Goal: Find specific page/section: Find specific page/section

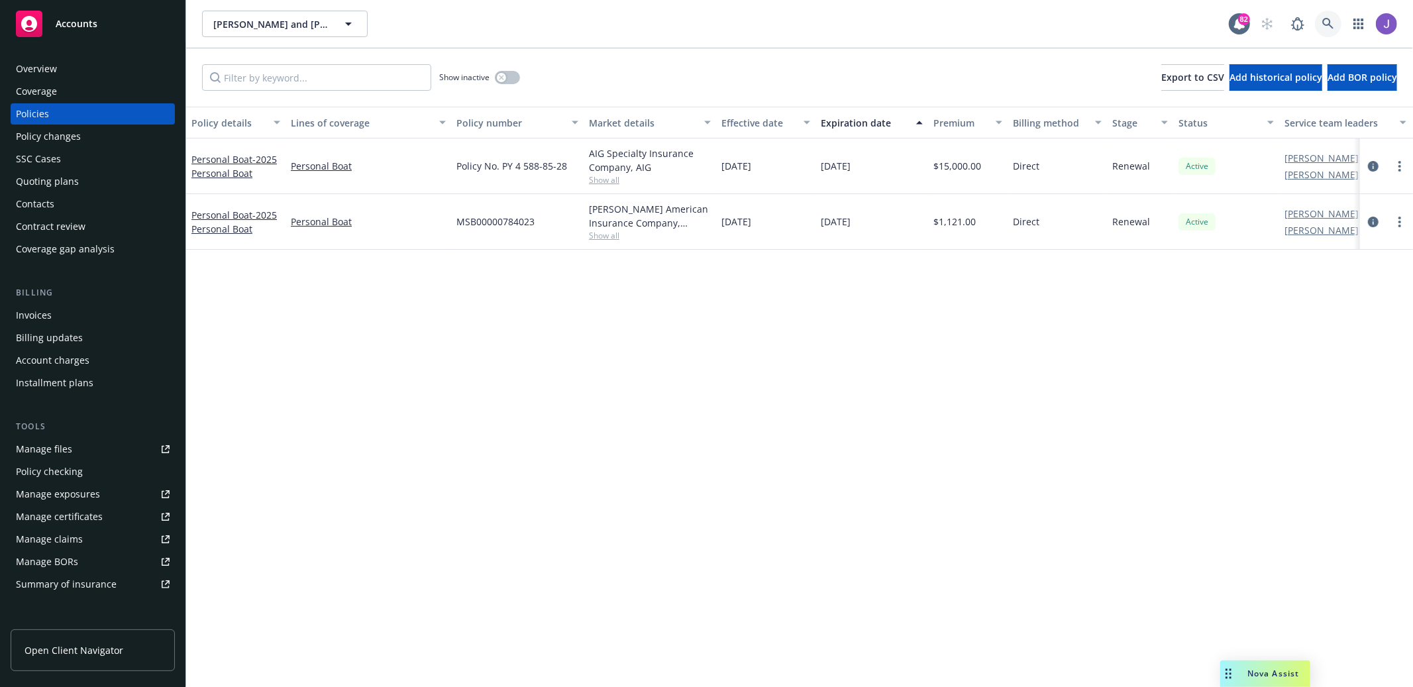
click at [1329, 19] on icon at bounding box center [1327, 23] width 11 height 11
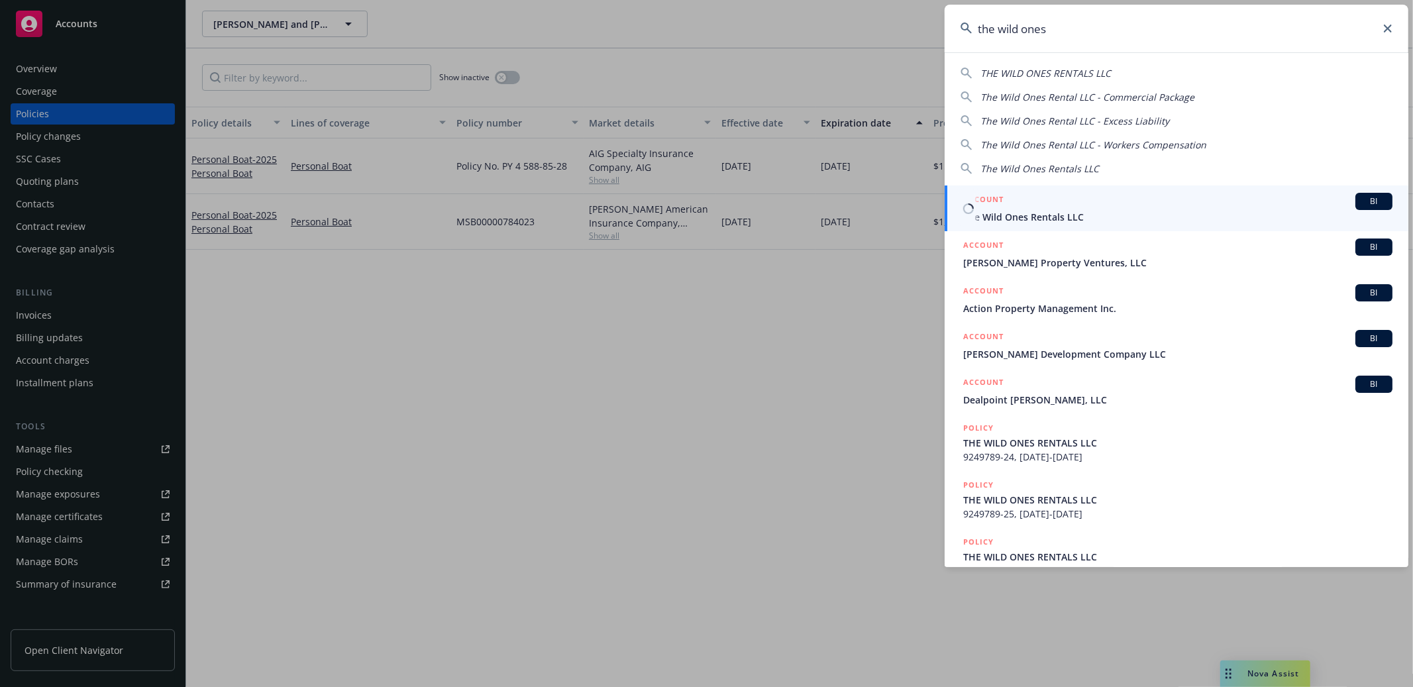
type input "the wild ones"
click at [1221, 200] on div "ACCOUNT BI" at bounding box center [1177, 201] width 429 height 17
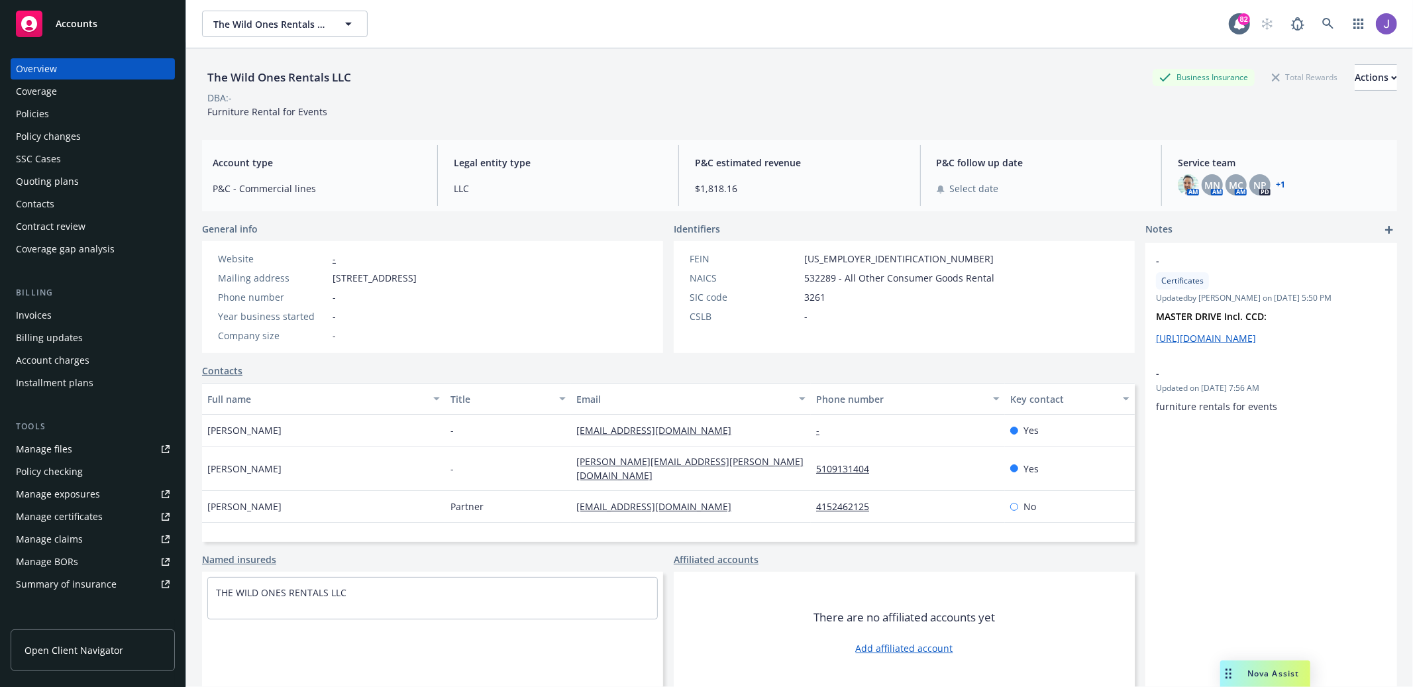
click at [104, 121] on div "Policies" at bounding box center [93, 113] width 154 height 21
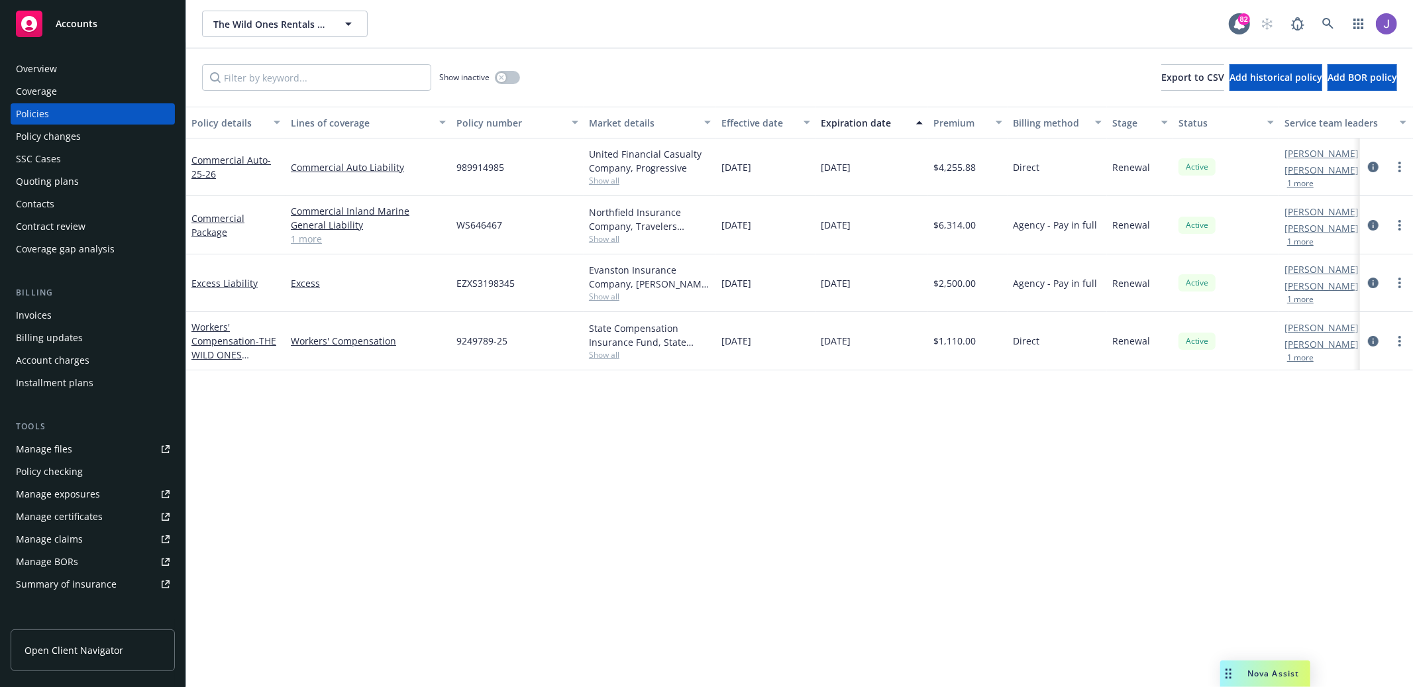
click at [1300, 187] on button "1 more" at bounding box center [1300, 184] width 26 height 8
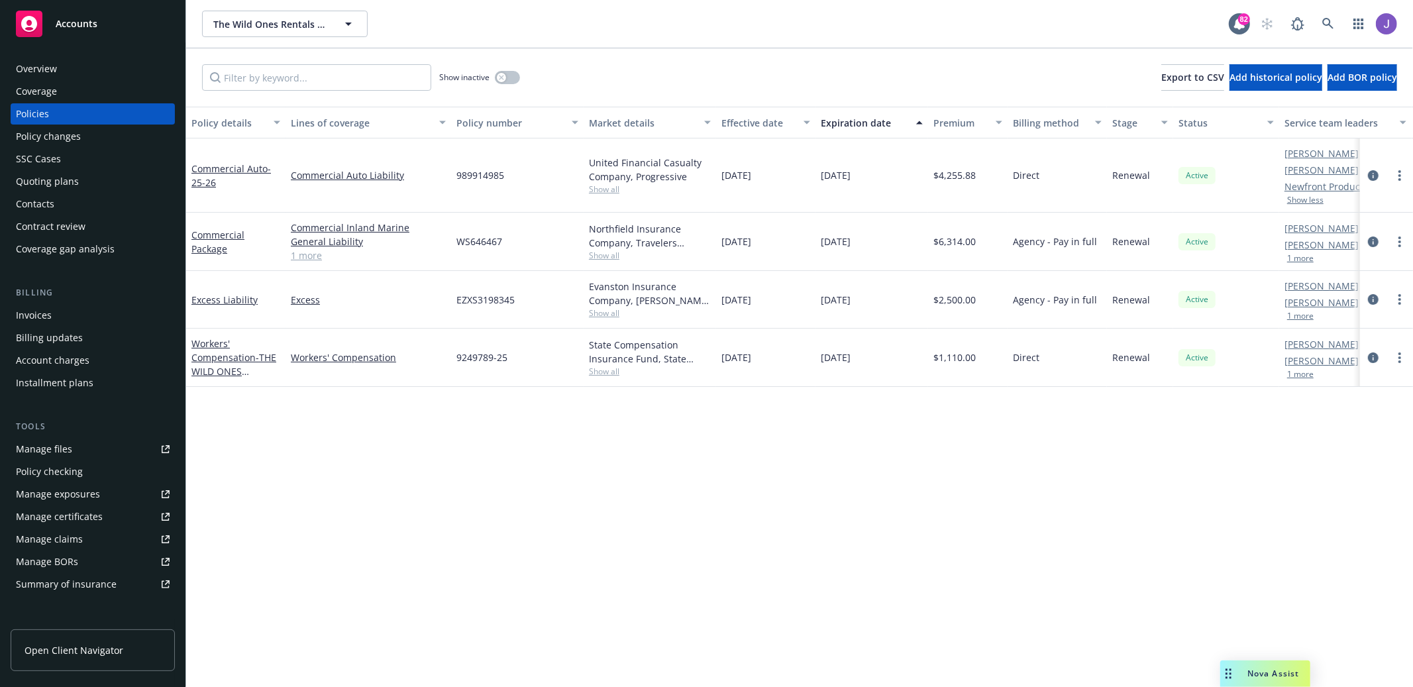
click at [1310, 262] on button "1 more" at bounding box center [1300, 258] width 26 height 8
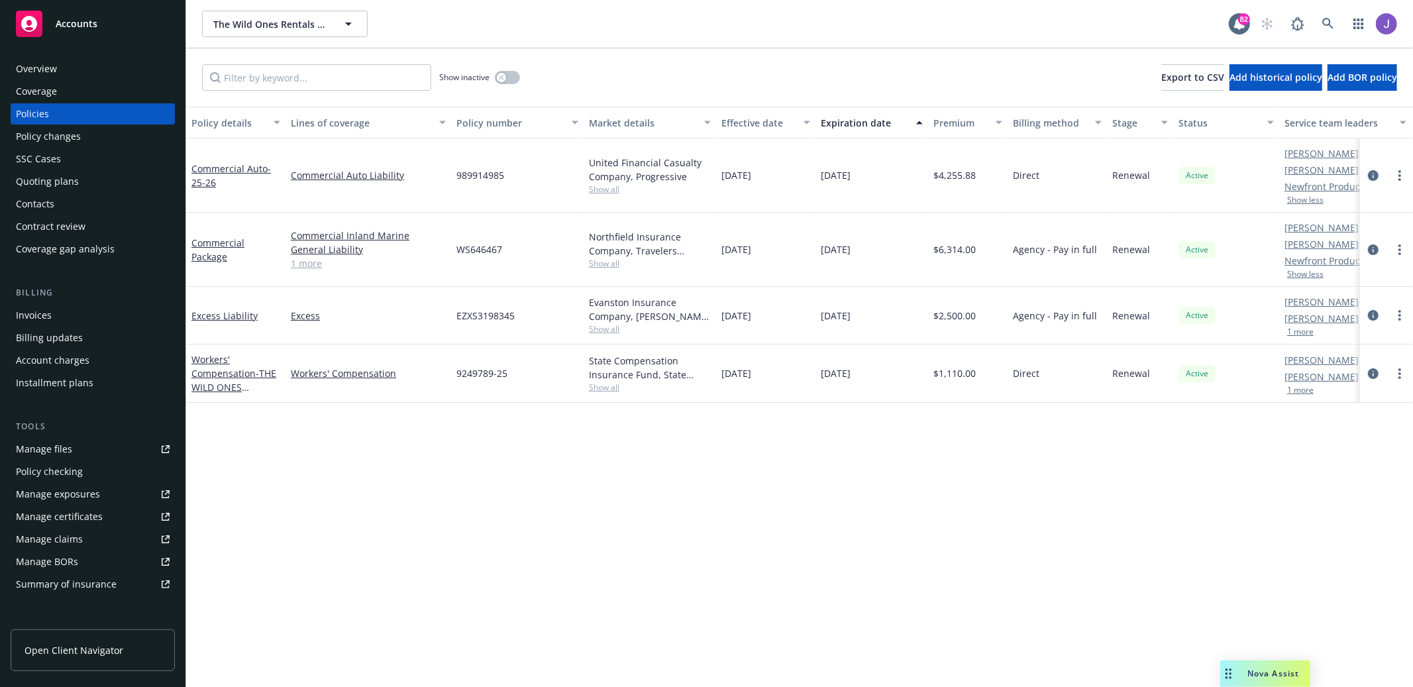
click at [1308, 331] on button "1 more" at bounding box center [1300, 332] width 26 height 8
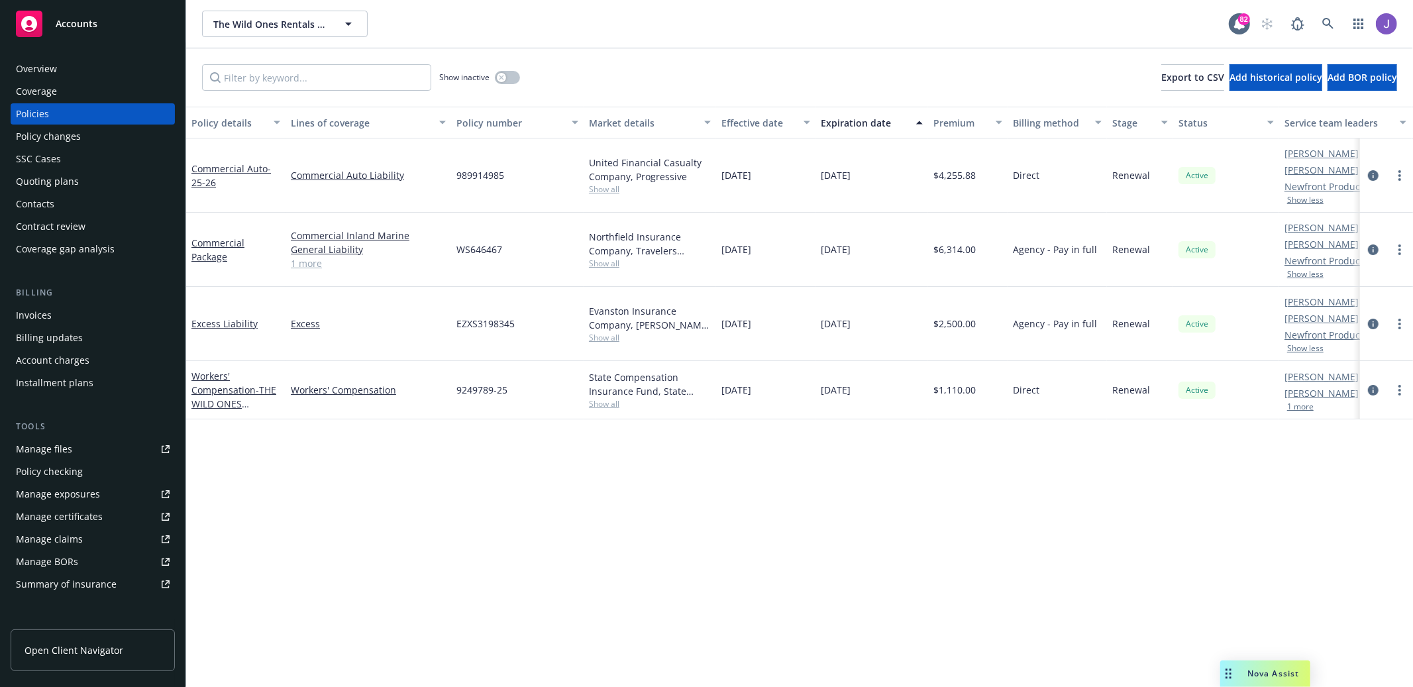
click at [1302, 410] on button "1 more" at bounding box center [1300, 407] width 26 height 8
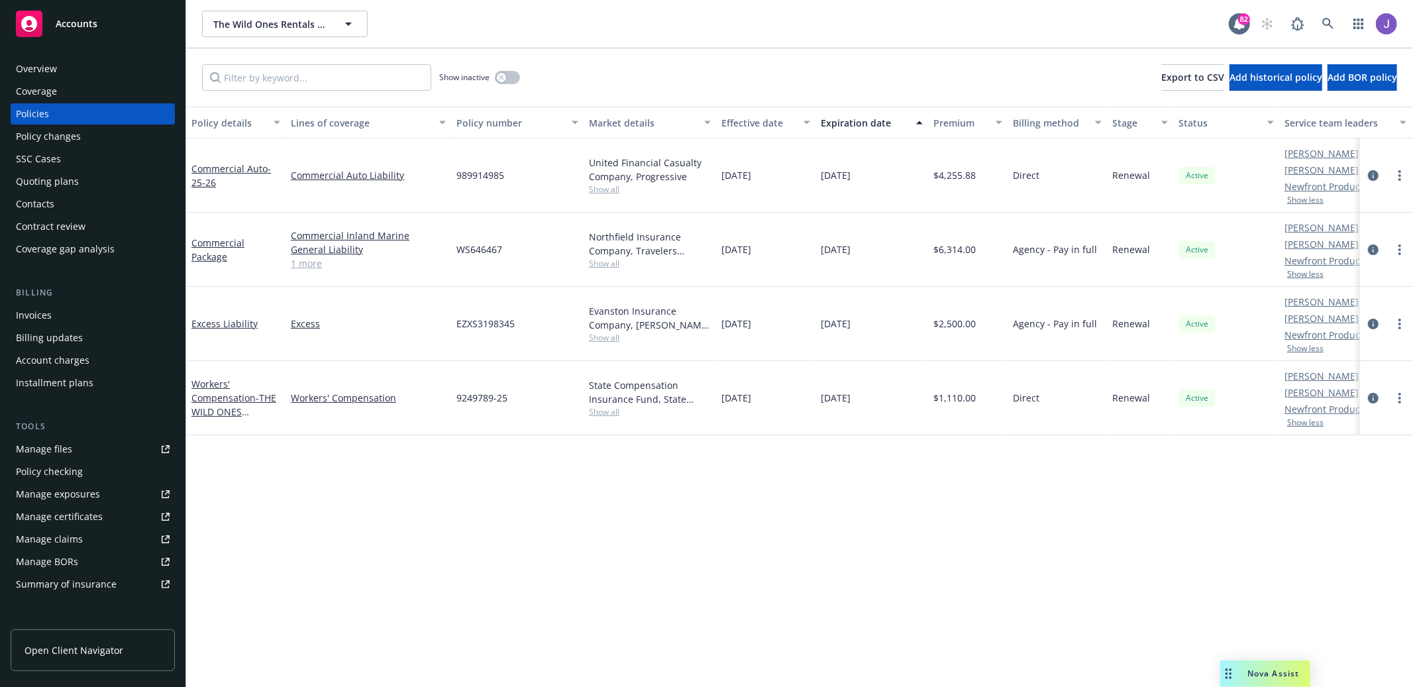
click at [1155, 503] on div "Policy details Lines of coverage Policy number Market details Effective date Ex…" at bounding box center [799, 397] width 1227 height 581
